Goal: Transaction & Acquisition: Purchase product/service

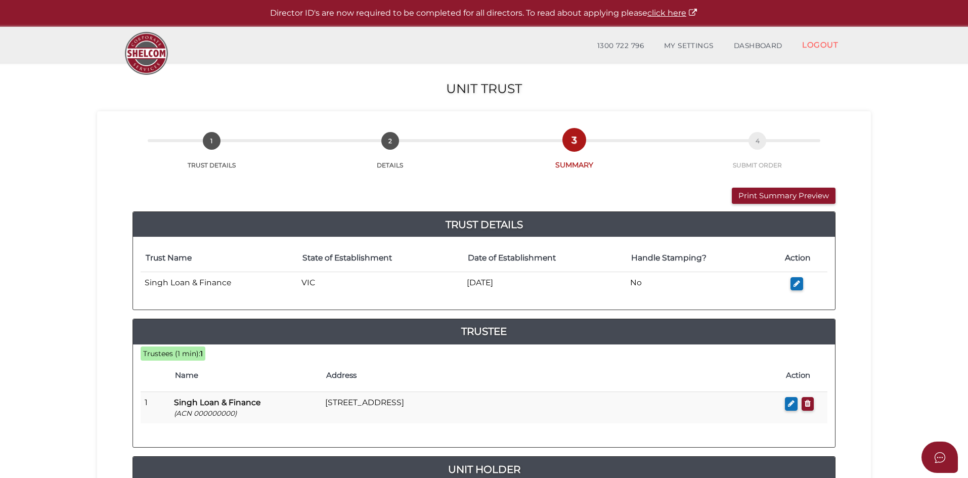
click at [899, 362] on section "Unit Trust 3546c94538dcde84e42137681114e4b1 1 TRUST DETAILS 2 DETAILS 3 SUMMARY…" at bounding box center [484, 377] width 968 height 629
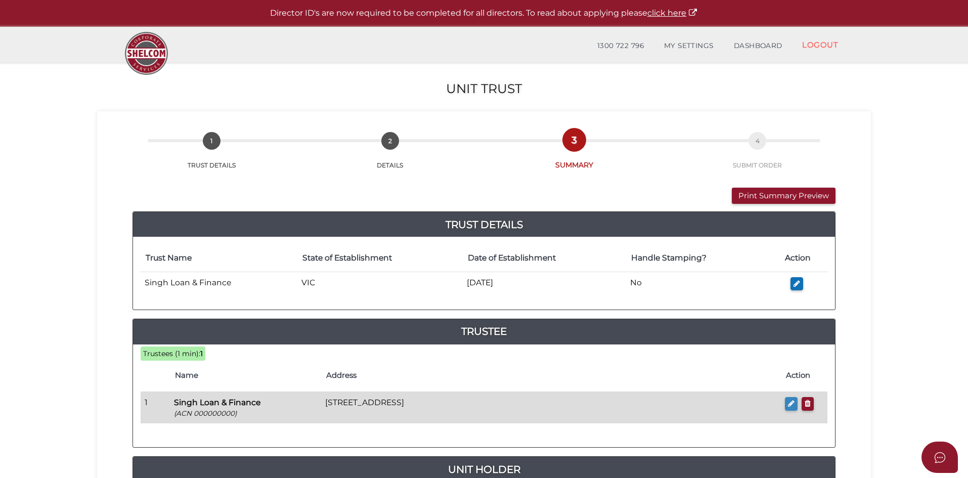
click at [795, 404] on button "button" at bounding box center [791, 404] width 13 height 14
checkbox input "true"
type input "000000000"
type input "Singh Loan & Finance"
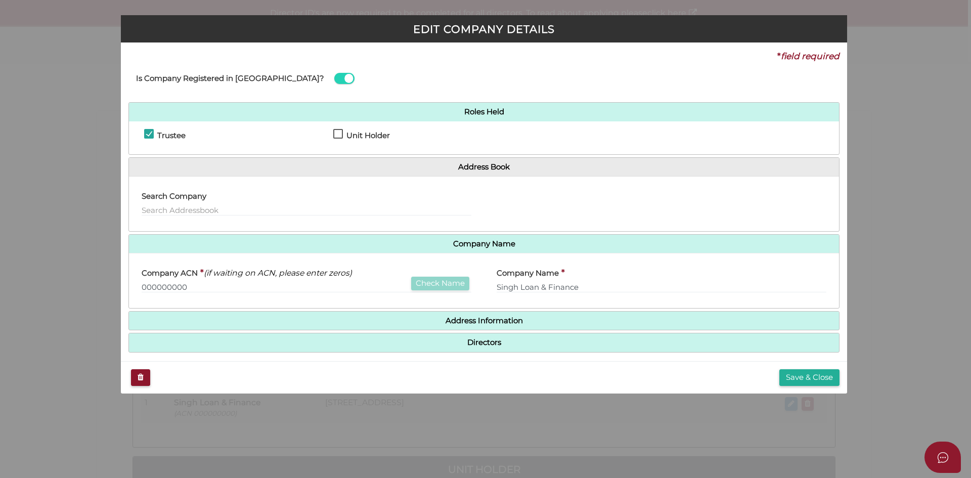
scroll to position [8, 0]
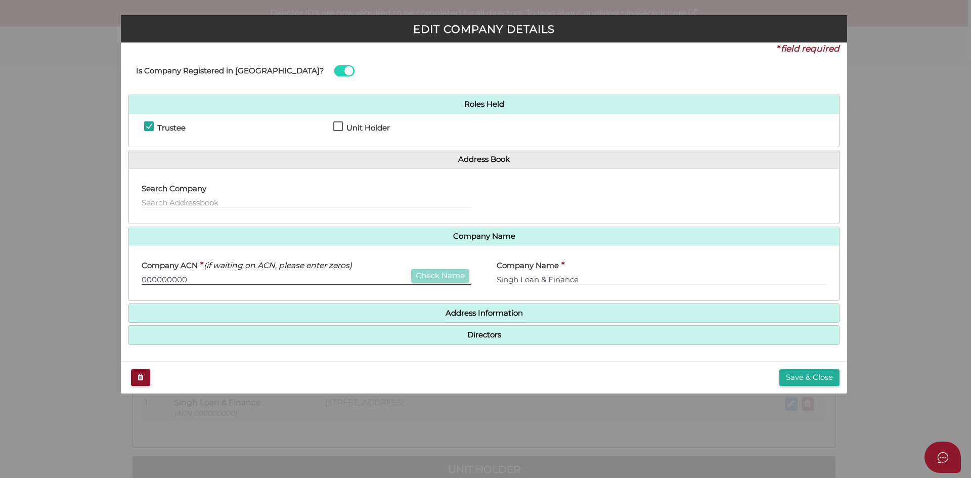
click at [194, 280] on input "000000000" at bounding box center [307, 279] width 330 height 11
drag, startPoint x: 131, startPoint y: 277, endPoint x: 44, endPoint y: 266, distance: 87.2
click at [31, 274] on div "EDIT COMPANY DETAILS * field required Is Company Registered in Australia? Roles…" at bounding box center [485, 239] width 971 height 478
type input "6"
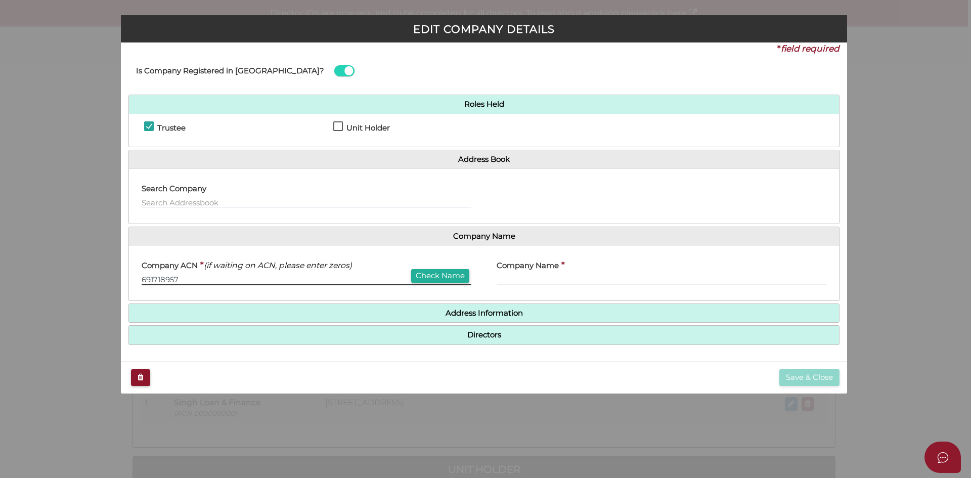
type input "691718957"
click at [447, 275] on button "Check Name" at bounding box center [440, 276] width 58 height 14
type input "SINGH LOAN & FINANCE PTY LTD"
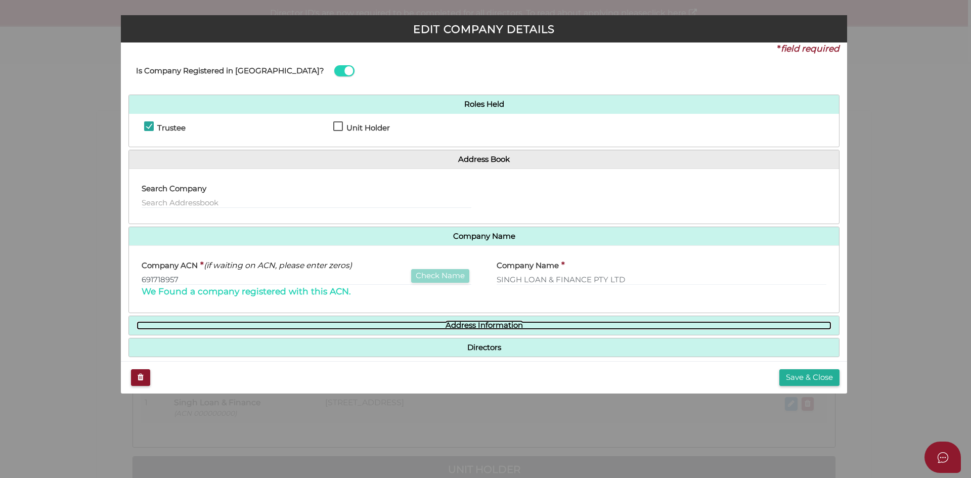
click at [480, 327] on link "Address Information" at bounding box center [484, 325] width 695 height 9
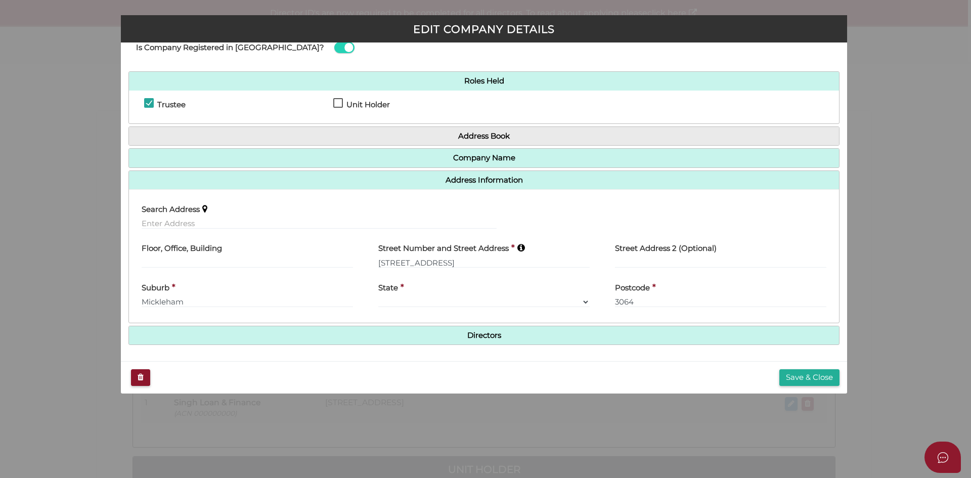
click at [490, 327] on h4 "Directors" at bounding box center [484, 335] width 710 height 19
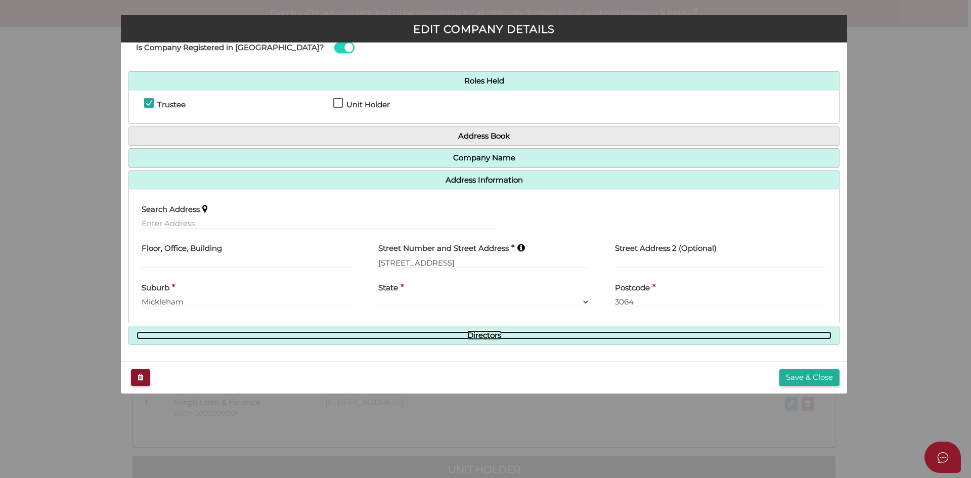
click at [488, 334] on link "Directors" at bounding box center [484, 335] width 695 height 9
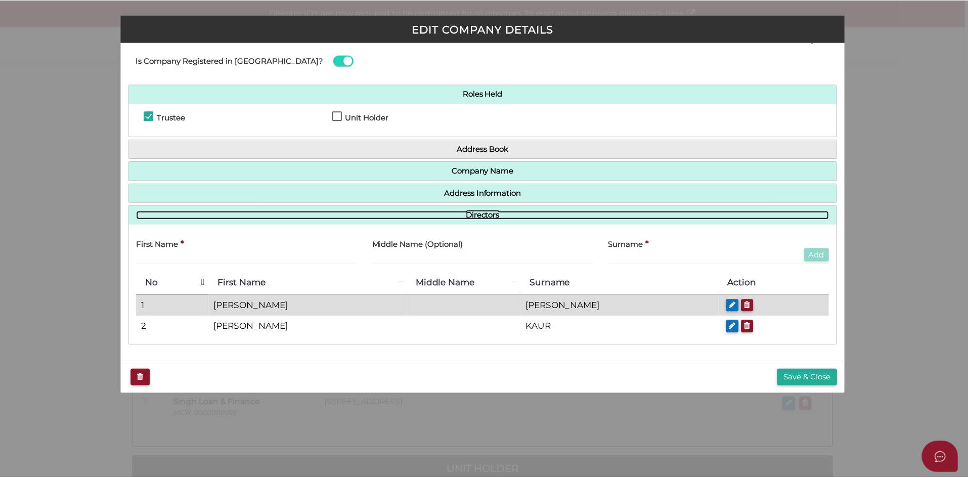
scroll to position [18, 0]
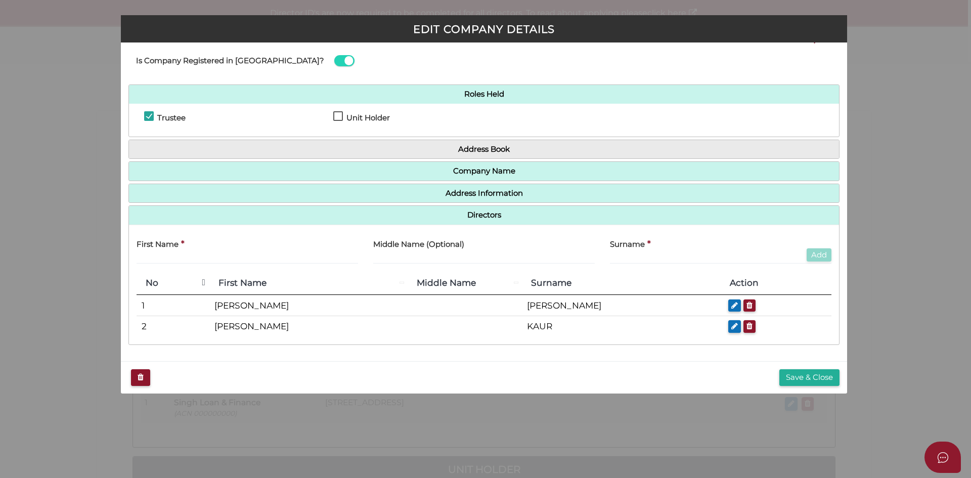
click at [824, 378] on button "Save & Close" at bounding box center [810, 377] width 60 height 17
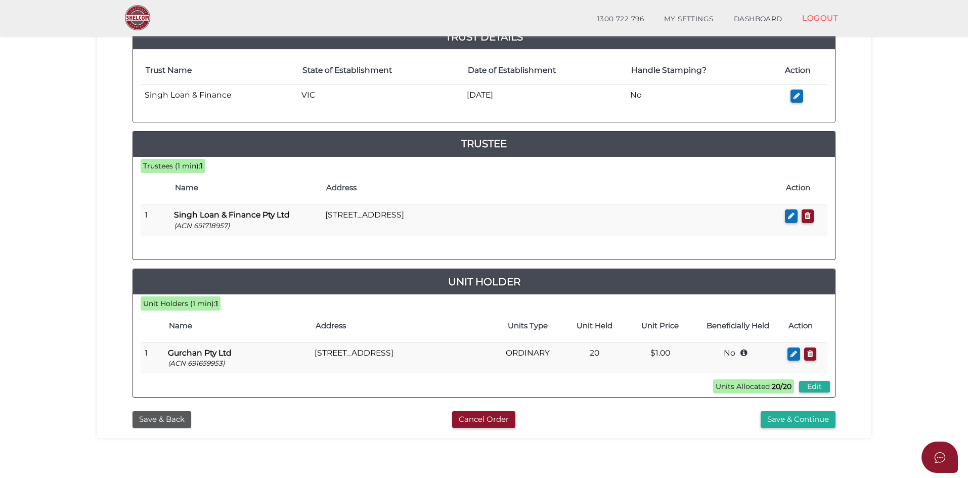
scroll to position [202, 0]
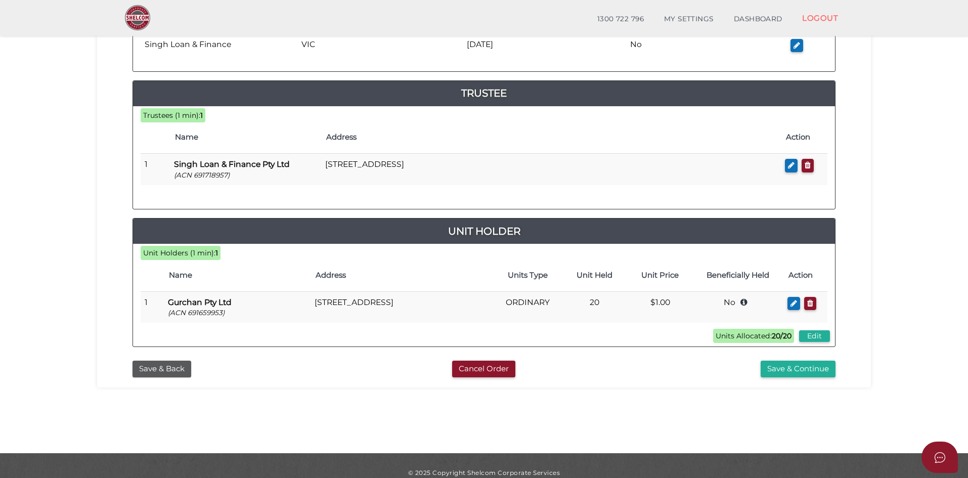
click at [905, 355] on section "Unit Trust 3546c94538dcde84e42137681114e4b1 1 TRUST DETAILS 2 DETAILS 3 SUMMARY…" at bounding box center [484, 138] width 968 height 629
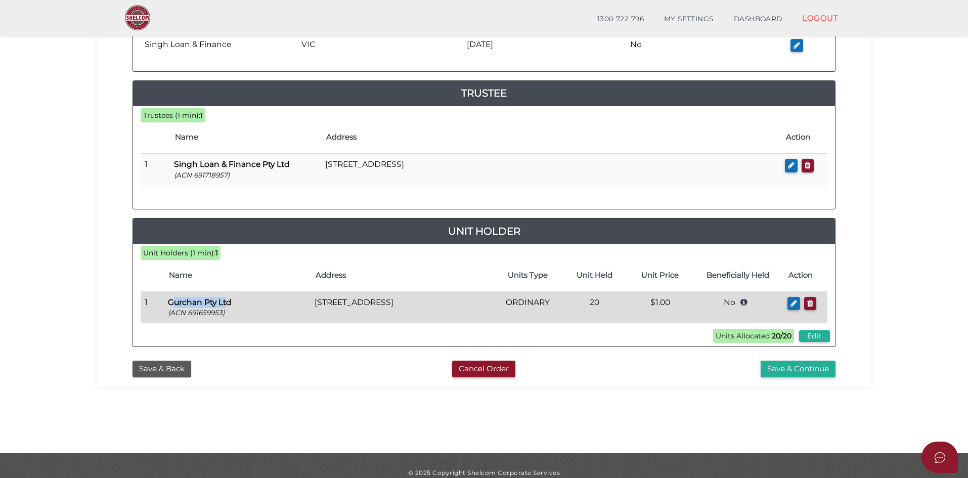
drag, startPoint x: 175, startPoint y: 302, endPoint x: 228, endPoint y: 305, distance: 52.7
click at [228, 305] on b "Gurchan Pty Ltd" at bounding box center [200, 303] width 64 height 10
drag, startPoint x: 323, startPoint y: 303, endPoint x: 436, endPoint y: 303, distance: 112.8
click at [436, 303] on td "[STREET_ADDRESS]" at bounding box center [402, 306] width 183 height 31
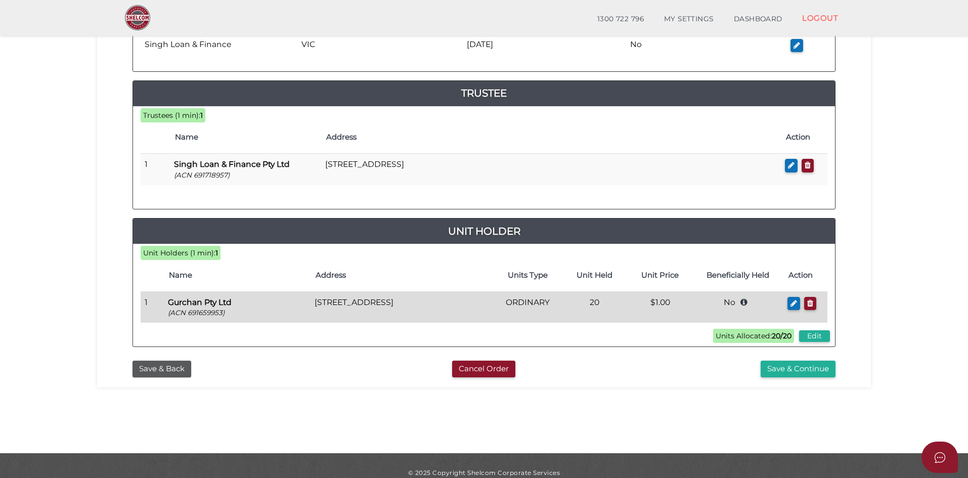
drag, startPoint x: 446, startPoint y: 303, endPoint x: 380, endPoint y: 307, distance: 66.4
click at [386, 306] on td "[STREET_ADDRESS]" at bounding box center [402, 306] width 183 height 31
drag, startPoint x: 354, startPoint y: 306, endPoint x: 455, endPoint y: 306, distance: 101.2
click at [455, 306] on td "[STREET_ADDRESS]" at bounding box center [402, 306] width 183 height 31
click at [468, 306] on td "[STREET_ADDRESS]" at bounding box center [402, 306] width 183 height 31
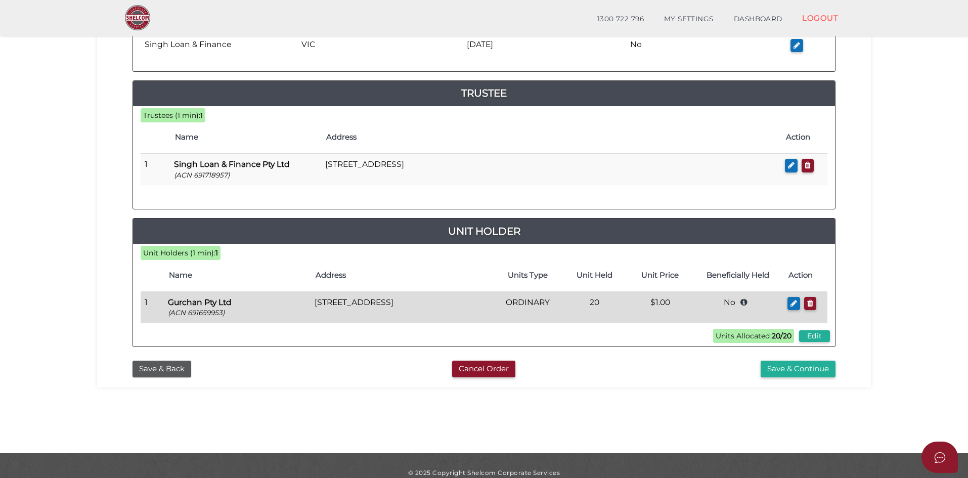
click at [513, 303] on td "ORDINARY" at bounding box center [528, 306] width 68 height 31
click at [595, 304] on td "20" at bounding box center [594, 306] width 65 height 31
click at [659, 299] on td "$1.00" at bounding box center [659, 306] width 65 height 31
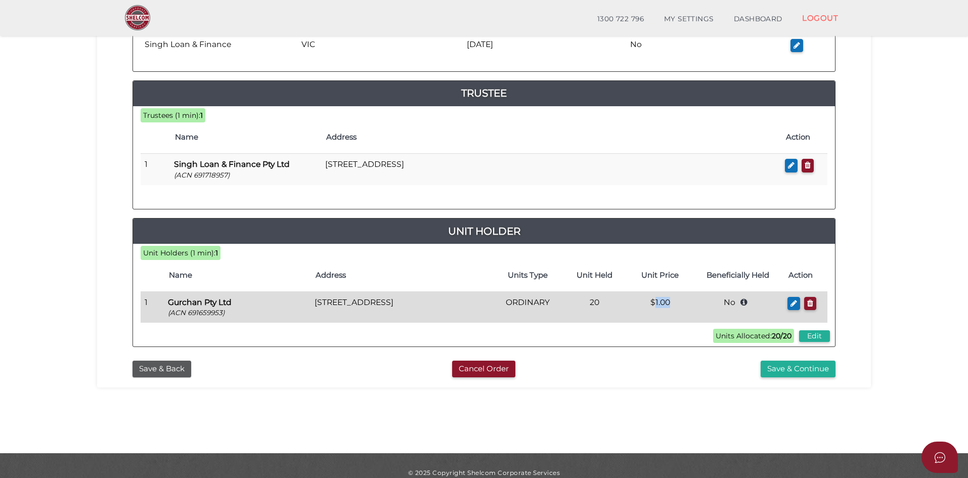
click at [659, 299] on td "$1.00" at bounding box center [659, 306] width 65 height 31
click at [728, 302] on td "No Gurchan Family Trust" at bounding box center [738, 306] width 91 height 31
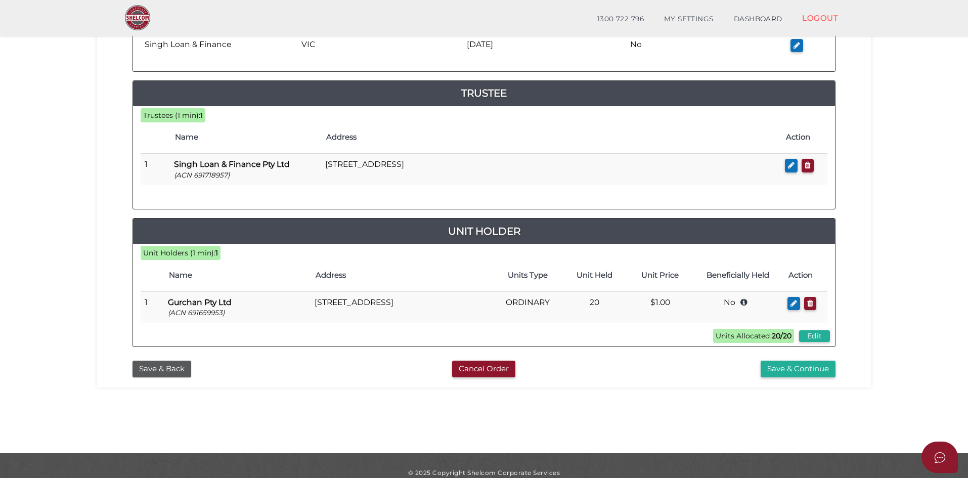
click at [868, 294] on div "3546c94538dcde84e42137681114e4b1 1 TRUST DETAILS 2 DETAILS 3 SUMMARY 4 SUBMIT O…" at bounding box center [484, 130] width 774 height 515
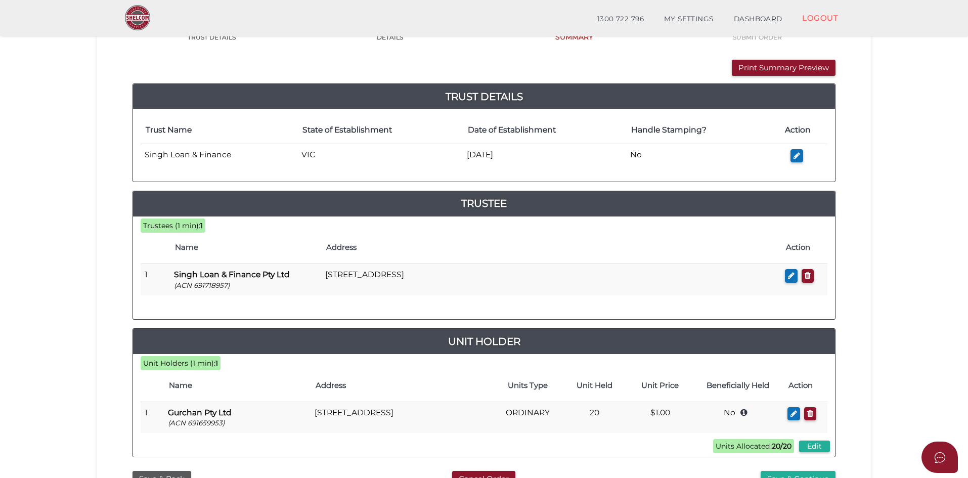
scroll to position [217, 0]
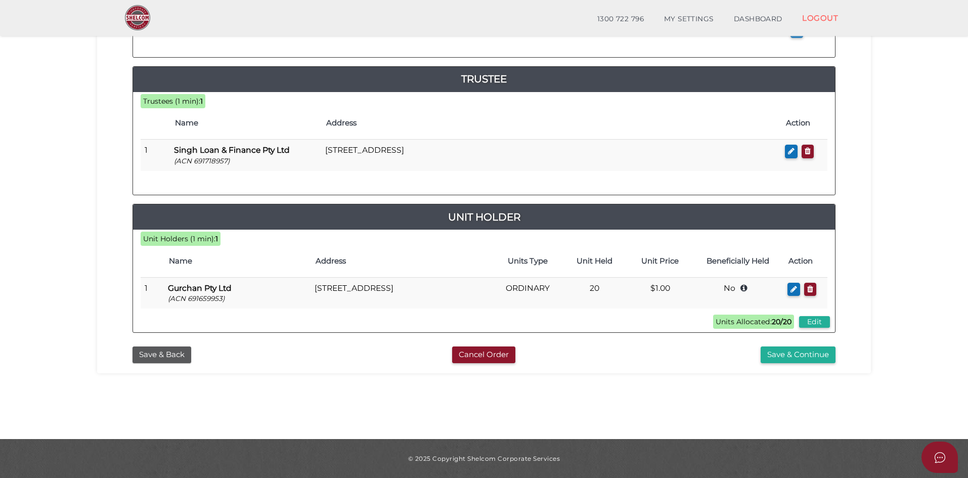
click at [906, 335] on section "Unit Trust 3546c94538dcde84e42137681114e4b1 1 TRUST DETAILS 2 DETAILS 3 SUMMARY…" at bounding box center [484, 124] width 968 height 629
click at [653, 352] on div "Save & Continue" at bounding box center [723, 355] width 239 height 17
click at [798, 359] on button "Save & Continue" at bounding box center [798, 355] width 75 height 17
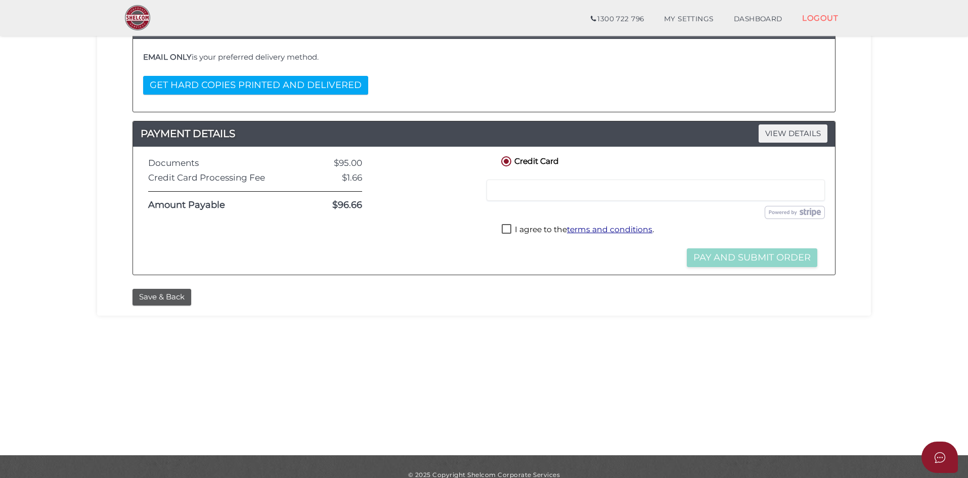
scroll to position [217, 0]
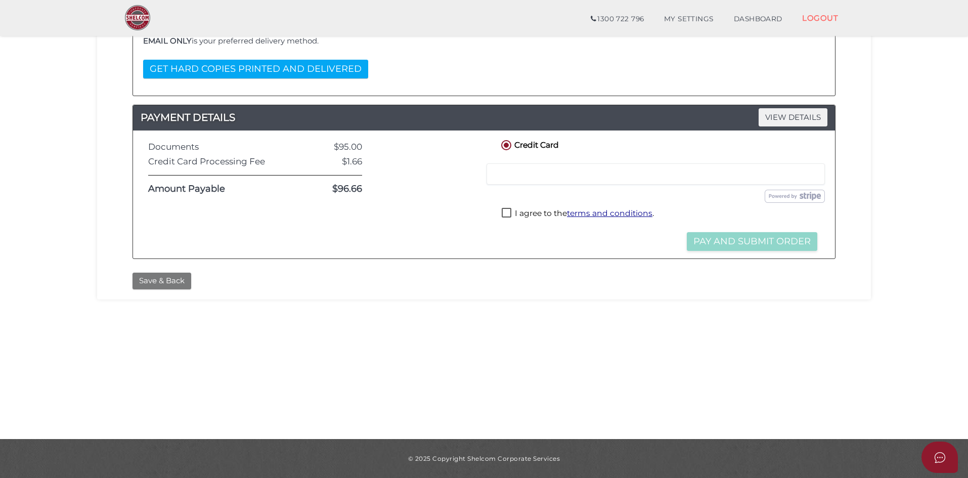
click at [164, 279] on button "Save & Back" at bounding box center [162, 281] width 59 height 17
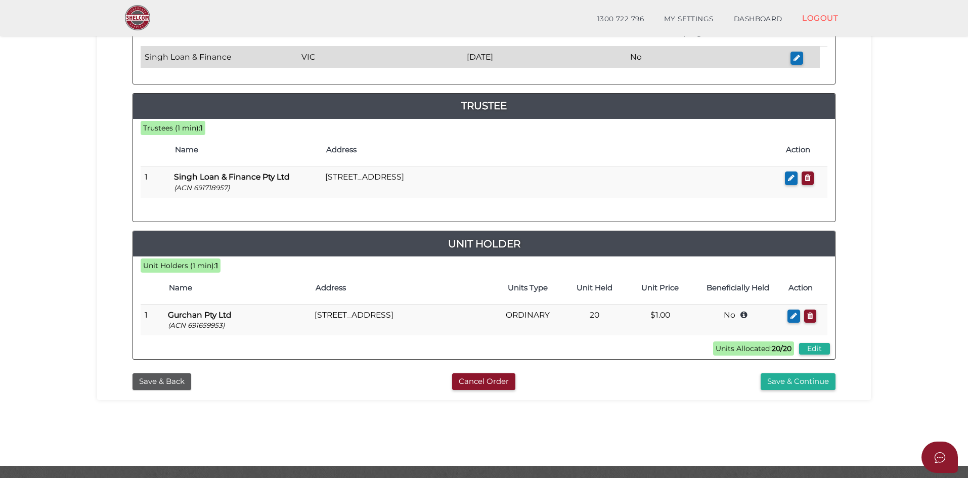
scroll to position [202, 0]
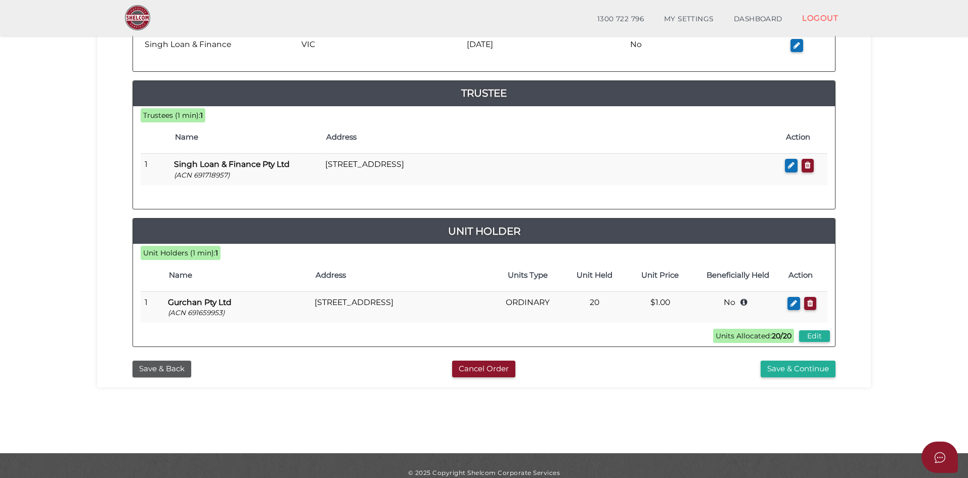
click at [922, 350] on section "Unit Trust 3546c94538dcde84e42137681114e4b1 1 TRUST DETAILS 2 DETAILS 3 SUMMARY…" at bounding box center [484, 138] width 968 height 629
click at [803, 373] on button "Save & Continue" at bounding box center [798, 369] width 75 height 17
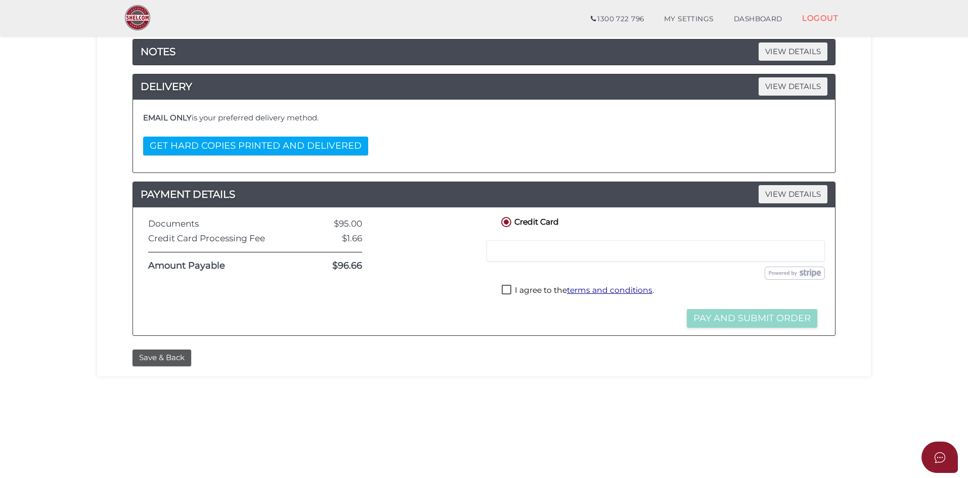
scroll to position [217, 0]
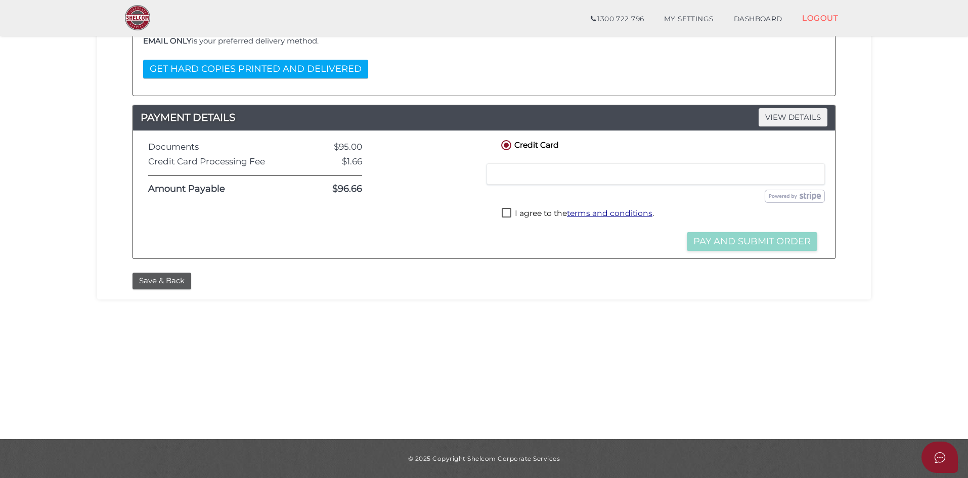
click at [507, 209] on label "I agree to the terms and conditions ." at bounding box center [578, 214] width 152 height 13
checkbox input "true"
click at [569, 240] on div "Credit Card Credit or Debit Card Loading saved cards... Select a saved card Sub…" at bounding box center [660, 194] width 336 height 113
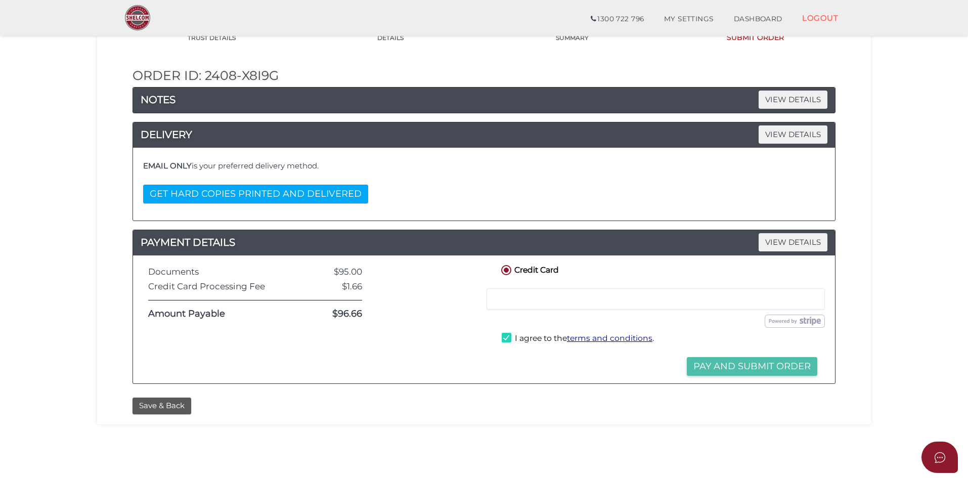
scroll to position [101, 0]
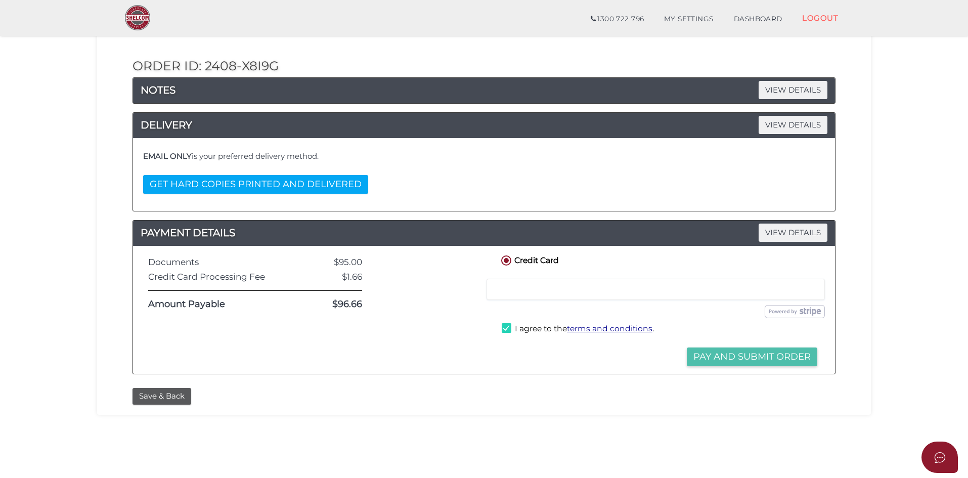
click at [783, 362] on button "Pay and Submit Order" at bounding box center [752, 357] width 131 height 19
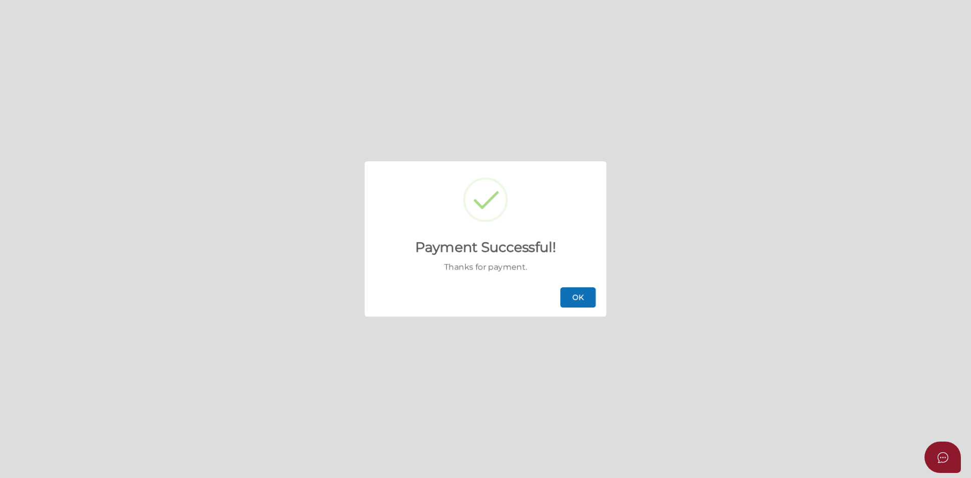
click at [573, 294] on button "OK" at bounding box center [578, 297] width 35 height 20
